Goal: Task Accomplishment & Management: Complete application form

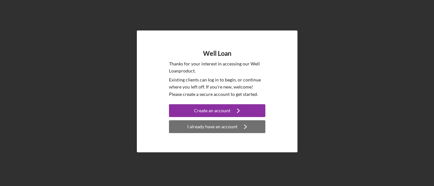
click at [203, 131] on div "I already have an account" at bounding box center [212, 126] width 50 height 13
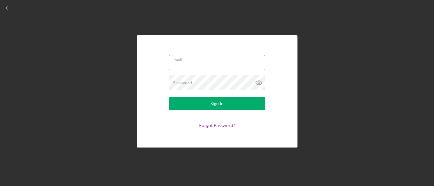
click at [205, 63] on input "Email" at bounding box center [217, 62] width 96 height 15
click at [208, 63] on input "Email" at bounding box center [217, 62] width 96 height 15
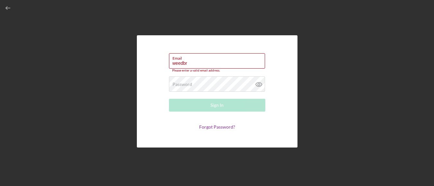
click at [224, 48] on div "Email weedbr Please enter a valid email address. Password Required Sign In Forg…" at bounding box center [217, 91] width 160 height 112
click at [190, 62] on input "weedbr" at bounding box center [217, 60] width 96 height 15
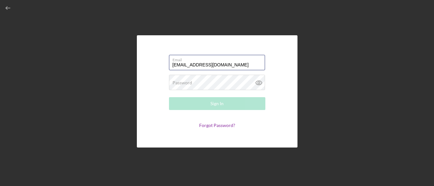
type input "[EMAIL_ADDRESS][DOMAIN_NAME]"
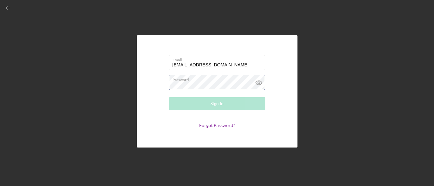
click at [198, 79] on div "Password Required" at bounding box center [217, 83] width 96 height 16
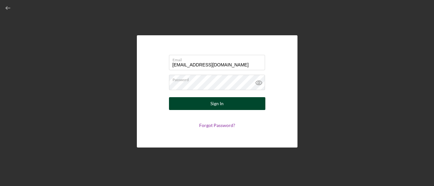
click at [234, 102] on button "Sign In" at bounding box center [217, 103] width 96 height 13
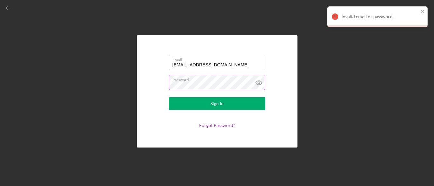
click at [258, 83] on icon at bounding box center [258, 83] width 2 height 2
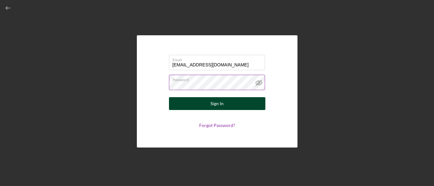
click at [213, 102] on div "Sign In" at bounding box center [216, 103] width 13 height 13
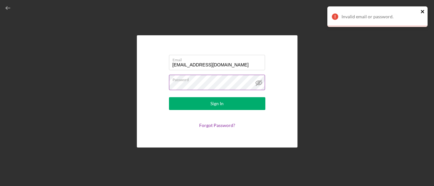
click at [422, 10] on icon "close" at bounding box center [422, 11] width 4 height 5
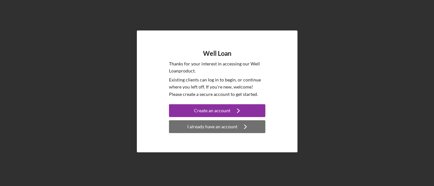
click at [202, 124] on div "I already have an account" at bounding box center [212, 126] width 50 height 13
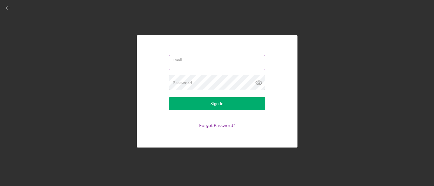
click at [190, 64] on input "Email" at bounding box center [217, 62] width 96 height 15
type input "[EMAIL_ADDRESS][DOMAIN_NAME]"
